Goal: Transaction & Acquisition: Book appointment/travel/reservation

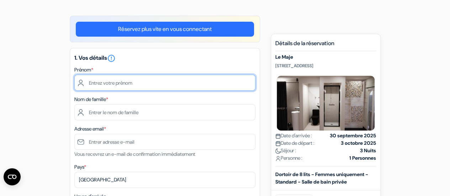
click at [115, 85] on input "text" at bounding box center [164, 83] width 181 height 16
type input "[PERSON_NAME]"
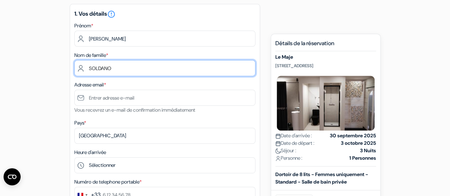
scroll to position [94, 0]
type input "SOLDANO"
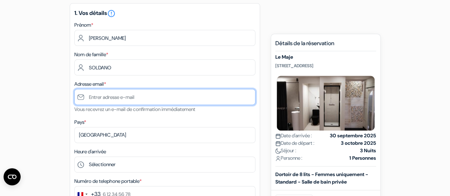
click at [104, 99] on input "text" at bounding box center [164, 97] width 181 height 16
type input "[EMAIL_ADDRESS][DOMAIN_NAME]"
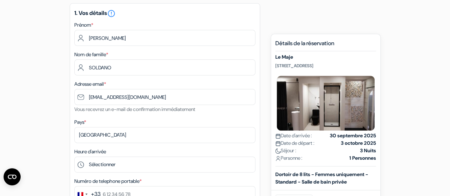
click at [281, 68] on p "[STREET_ADDRESS]" at bounding box center [325, 66] width 101 height 6
copy p "[STREET_ADDRESS]"
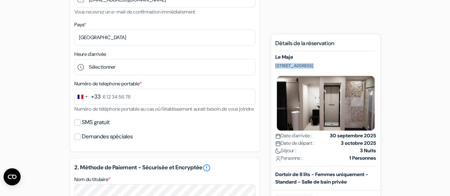
scroll to position [192, 0]
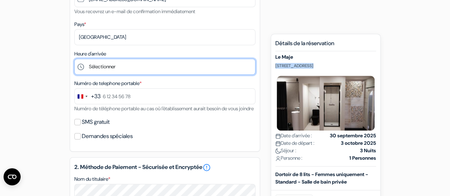
click at [127, 67] on select "Sélectionner 1:00 2:00 3:00 4:00 5:00 6:00 7:00 8:00 9:00 10:00 11:00 12:00 13:…" at bounding box center [164, 67] width 181 height 16
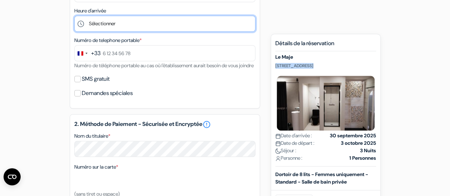
scroll to position [234, 0]
click at [115, 22] on select "Sélectionner 1:00 2:00 3:00 4:00 5:00 6:00 7:00 8:00 9:00 10:00 11:00 12:00 13:…" at bounding box center [164, 24] width 181 height 16
click at [74, 17] on select "Sélectionner 1:00 2:00 3:00 4:00 5:00 6:00 7:00 8:00 9:00 10:00 11:00 12:00 13:…" at bounding box center [164, 24] width 181 height 16
click at [114, 25] on select "Sélectionner 1:00 2:00 3:00 4:00 5:00 6:00 7:00 8:00 9:00 10:00 11:00 12:00 13:…" at bounding box center [164, 24] width 181 height 16
select select "18"
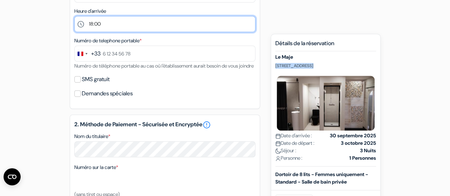
click at [74, 17] on select "Sélectionner 1:00 2:00 3:00 4:00 5:00 6:00 7:00 8:00 9:00 10:00 11:00 12:00 13:…" at bounding box center [164, 24] width 181 height 16
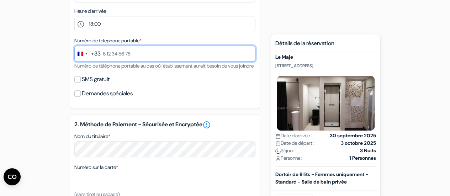
click at [116, 61] on input "text" at bounding box center [164, 54] width 181 height 16
type input "6 88 87 64 59"
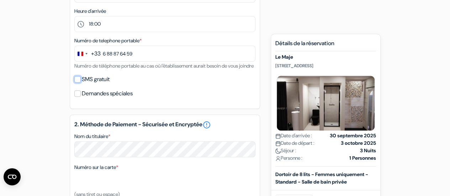
click at [78, 83] on input "SMS gratuit" at bounding box center [77, 79] width 6 height 6
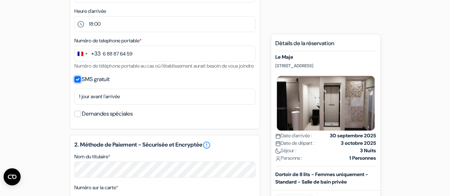
click at [78, 83] on input "SMS gratuit" at bounding box center [77, 79] width 6 height 6
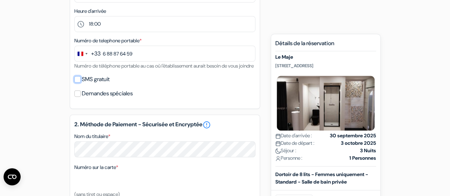
click at [78, 83] on input "SMS gratuit" at bounding box center [77, 79] width 6 height 6
checkbox input "true"
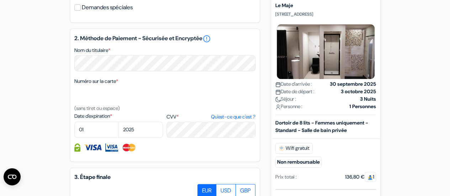
scroll to position [341, 0]
select select "11"
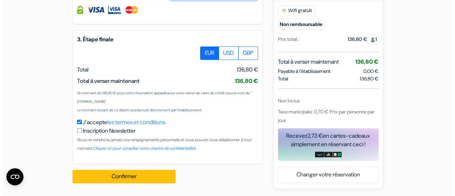
scroll to position [488, 0]
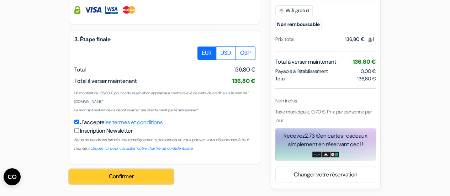
click at [116, 173] on button "Confirmer Loading..." at bounding box center [121, 177] width 103 height 14
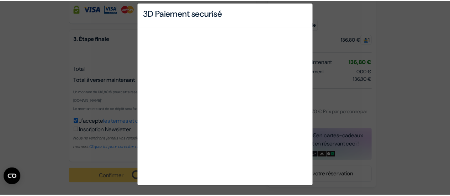
scroll to position [0, 0]
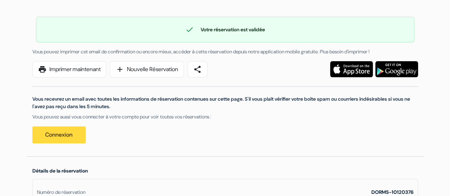
scroll to position [51, 0]
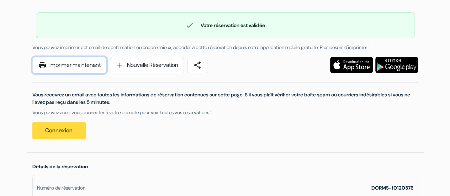
click at [79, 60] on link "print Imprimer maintenant" at bounding box center [69, 65] width 74 height 16
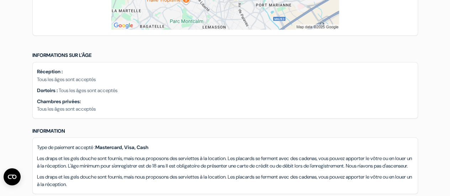
scroll to position [599, 0]
